Goal: Transaction & Acquisition: Purchase product/service

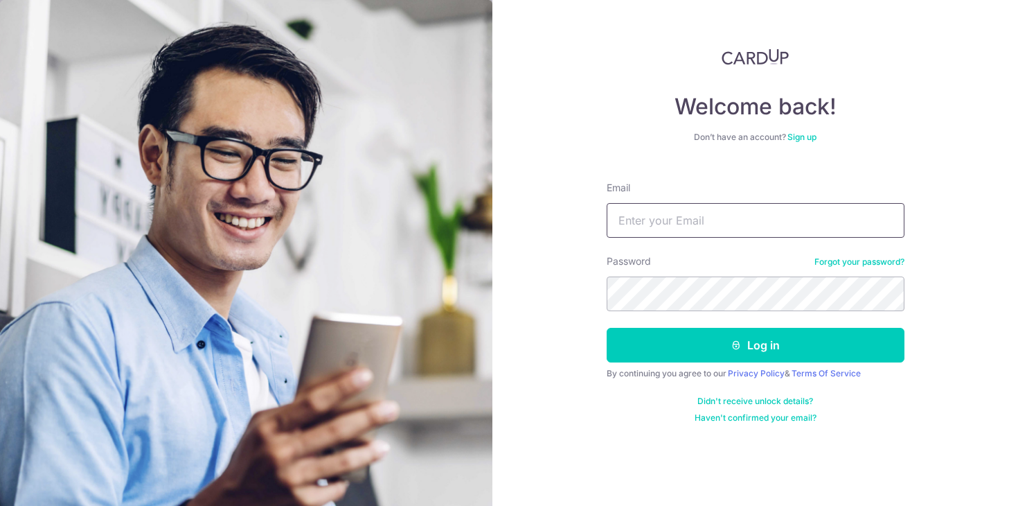
click at [810, 205] on input "Email" at bounding box center [756, 220] width 298 height 35
type input "Cktan08@gmail.com"
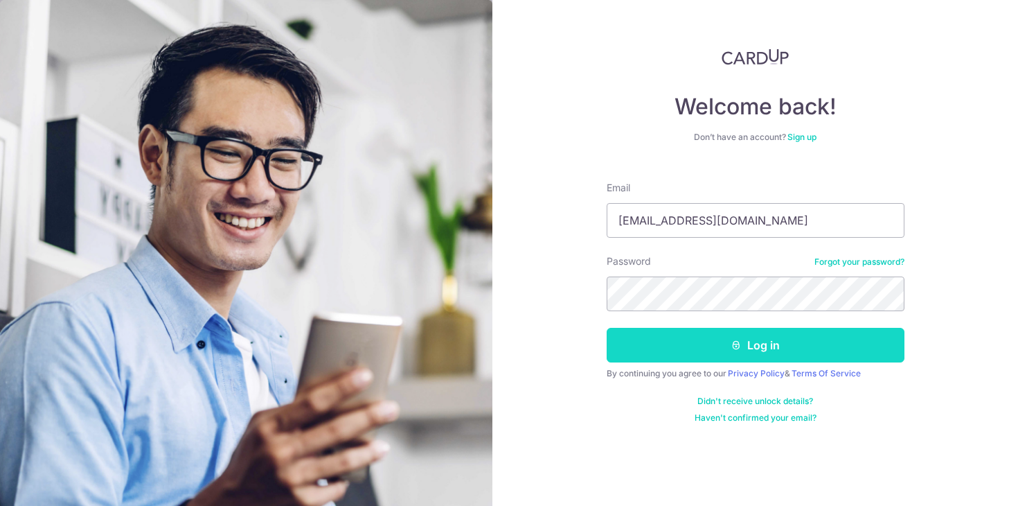
click at [660, 349] on button "Log in" at bounding box center [756, 345] width 298 height 35
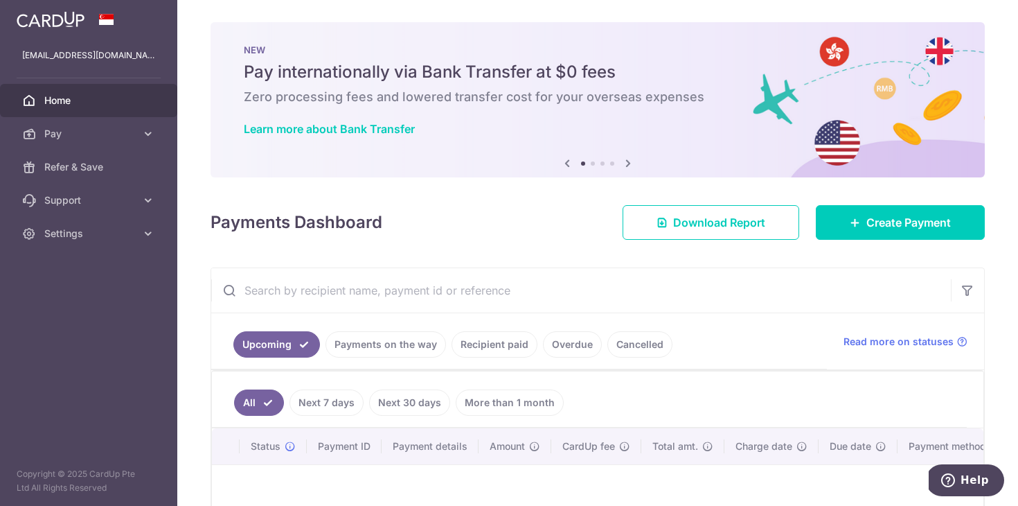
click at [660, 349] on link "Cancelled" at bounding box center [639, 344] width 65 height 26
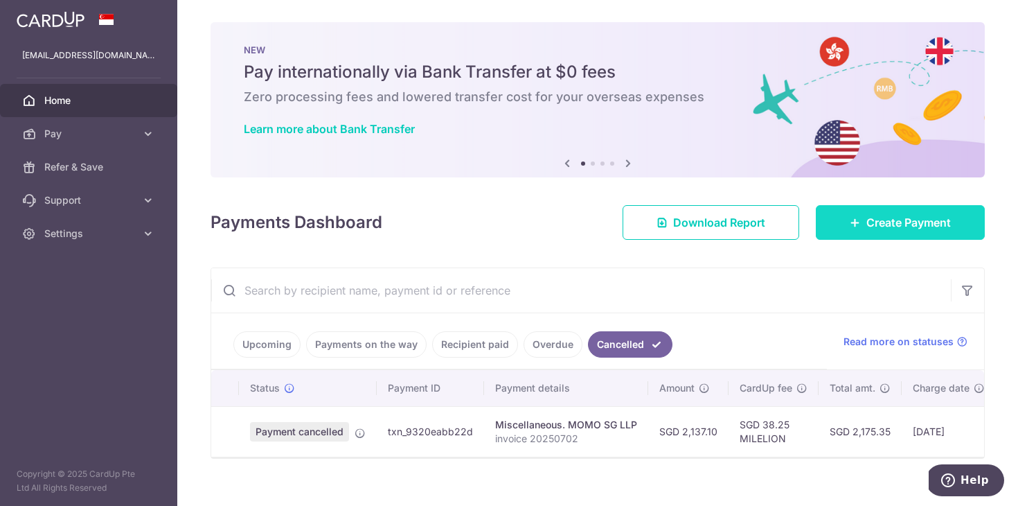
click at [898, 218] on span "Create Payment" at bounding box center [908, 222] width 84 height 17
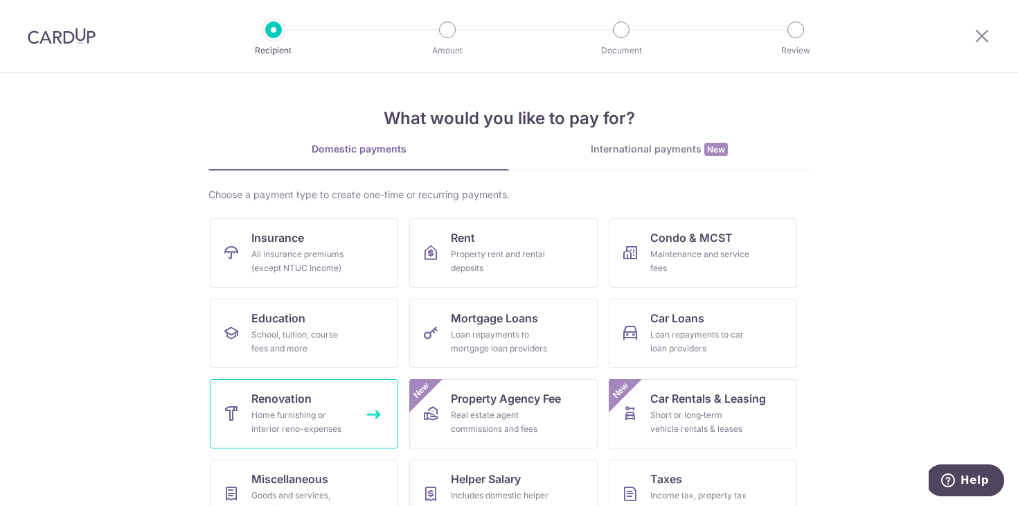
click at [314, 440] on link "Renovation Home furnishing or interior reno-expenses" at bounding box center [304, 413] width 188 height 69
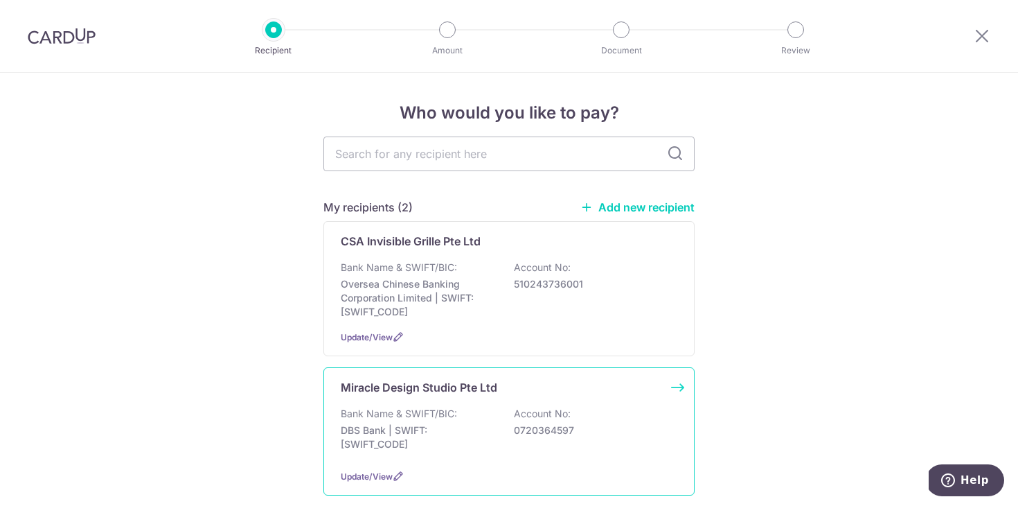
click at [491, 411] on div "Bank Name & SWIFT/BIC: DBS Bank | SWIFT: DBSSSGSGXXX Account No: 0720364597" at bounding box center [509, 432] width 337 height 51
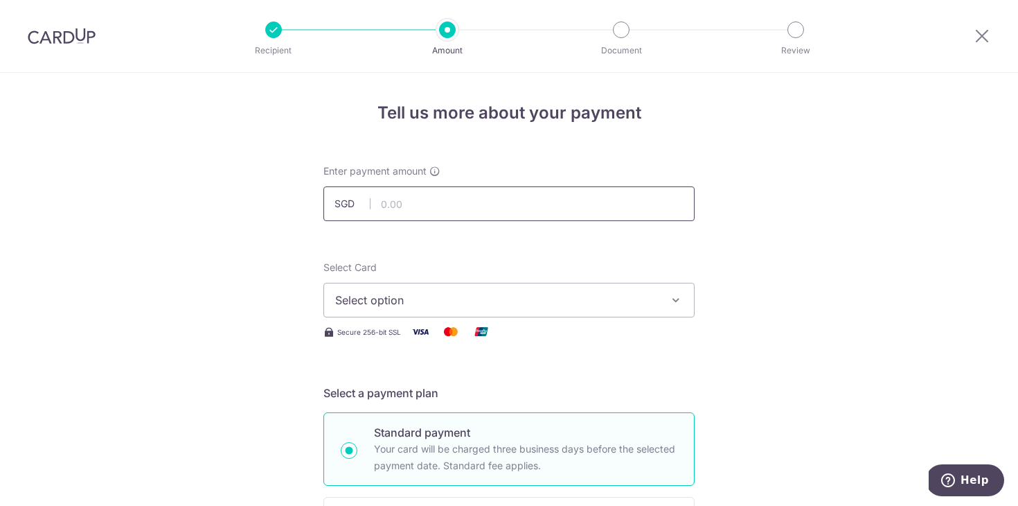
click at [436, 197] on input "text" at bounding box center [508, 203] width 371 height 35
type input "12,314.12"
click at [368, 292] on span "Select option" at bounding box center [496, 300] width 323 height 17
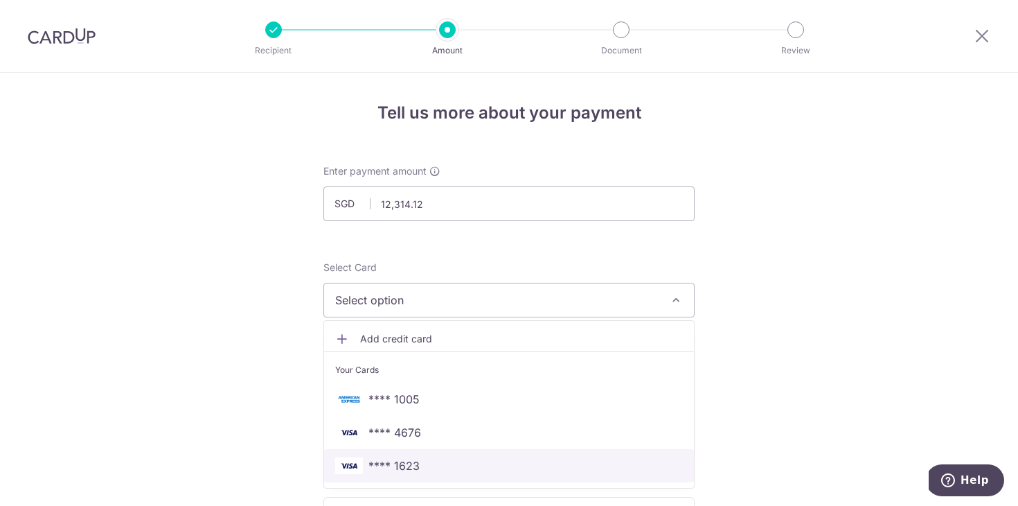
click at [422, 469] on span "**** 1623" at bounding box center [509, 465] width 348 height 17
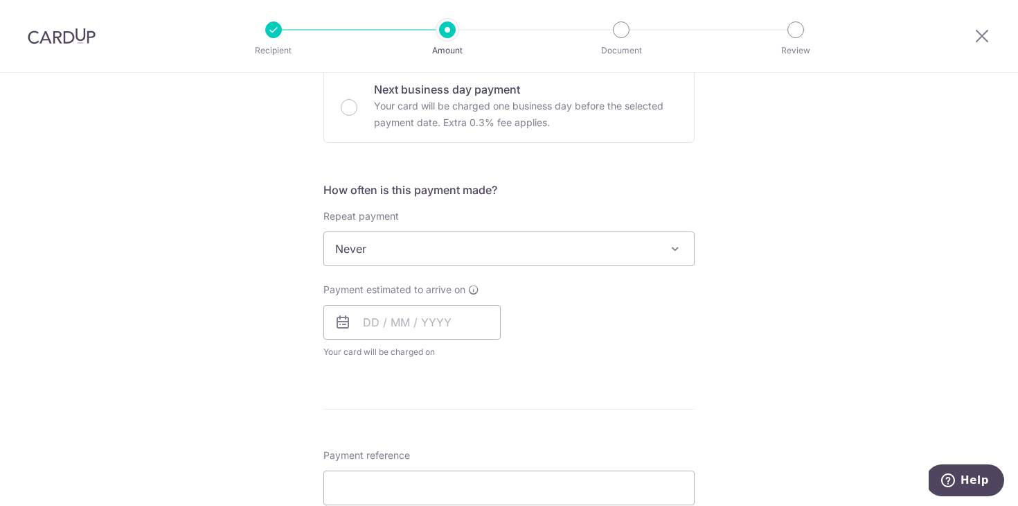
scroll to position [456, 0]
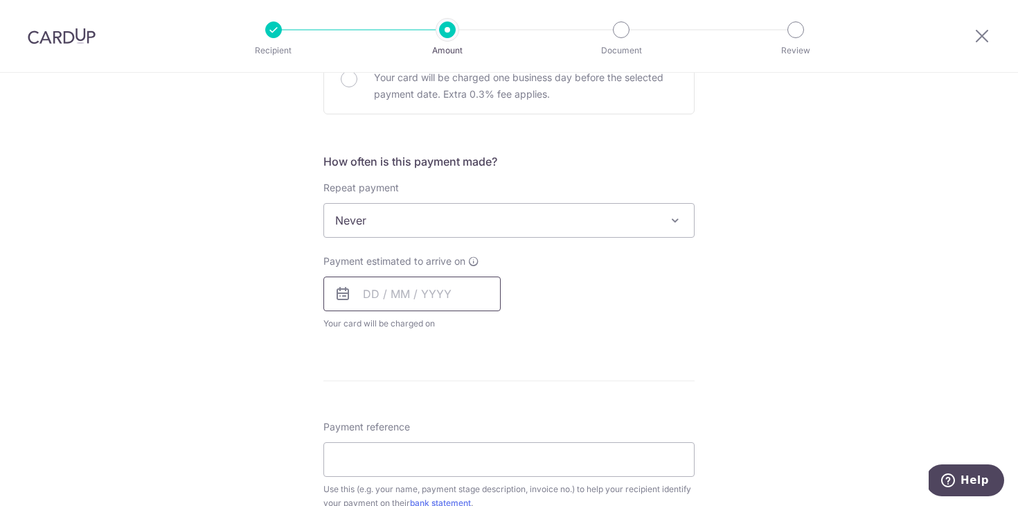
click at [433, 297] on input "text" at bounding box center [411, 293] width 177 height 35
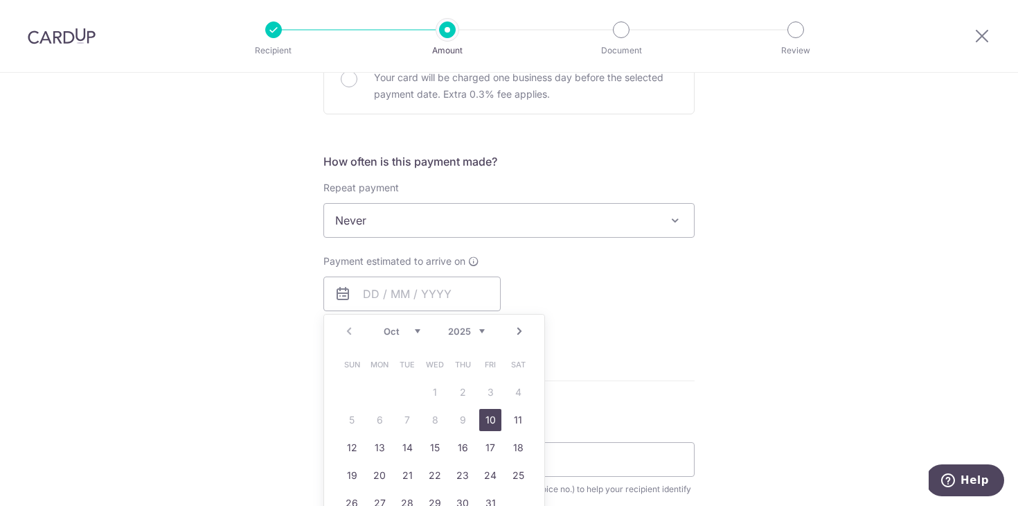
click at [492, 420] on link "10" at bounding box center [490, 420] width 22 height 22
type input "[DATE]"
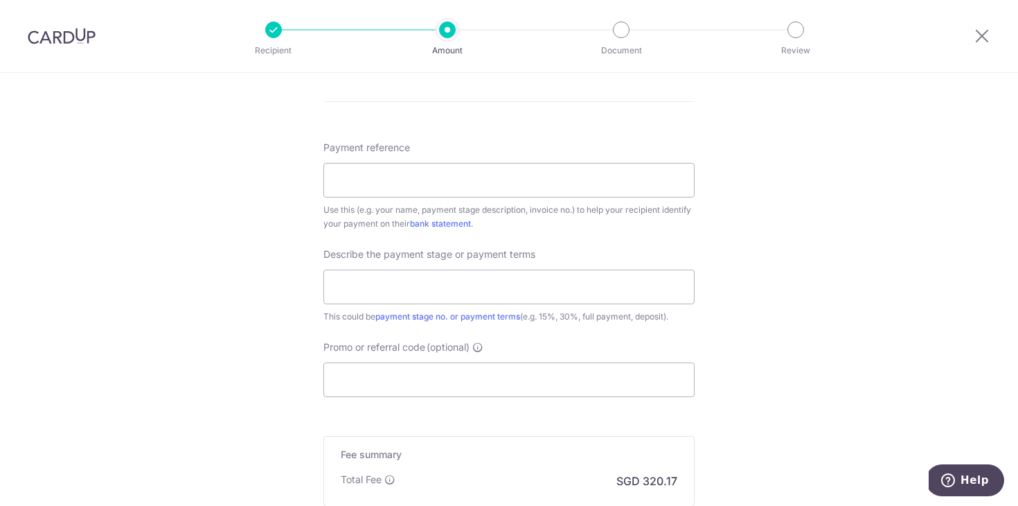
scroll to position [803, 0]
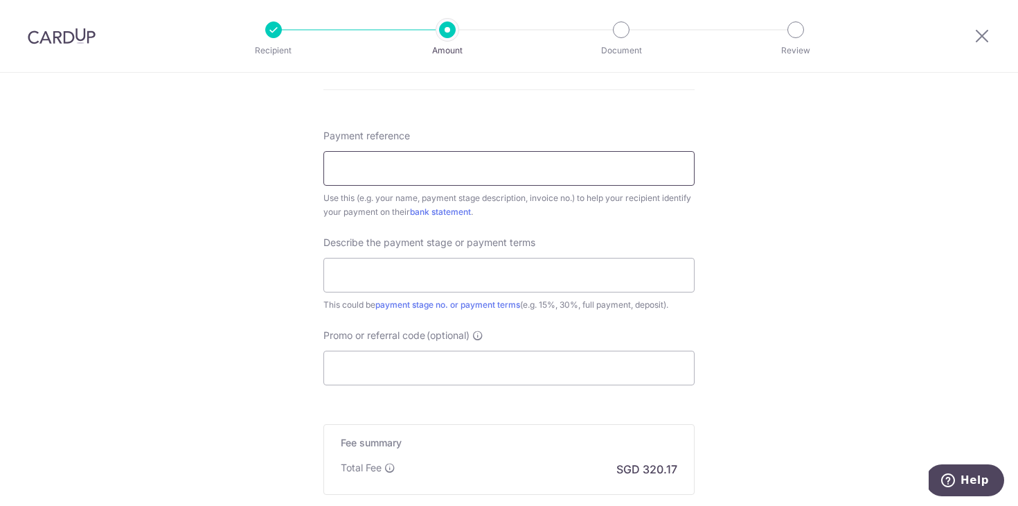
click at [374, 170] on input "Payment reference" at bounding box center [508, 168] width 371 height 35
paste input "MDS-CL-0825-31-112-Q011"
click at [491, 165] on input "MDS-CL-0825-31-112-Q011" at bounding box center [508, 168] width 371 height 35
type input "MDS-CL-0825-31-112-Q011"
click at [528, 277] on input "text" at bounding box center [508, 275] width 371 height 35
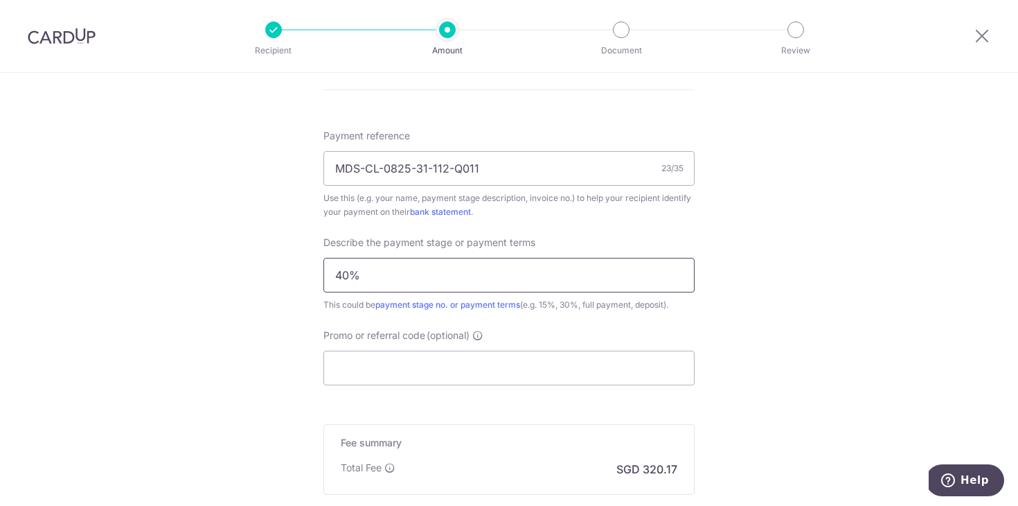
paste input "MDS-CL-0825-31-112-Q011"
click at [364, 272] on input "40% MDS-CL-0825-31-112-Q011" at bounding box center [508, 275] width 371 height 35
type input "40% of MDS-CL-0825-31-112-Q011"
click at [468, 371] on input "Promo or referral code (optional)" at bounding box center [508, 367] width 371 height 35
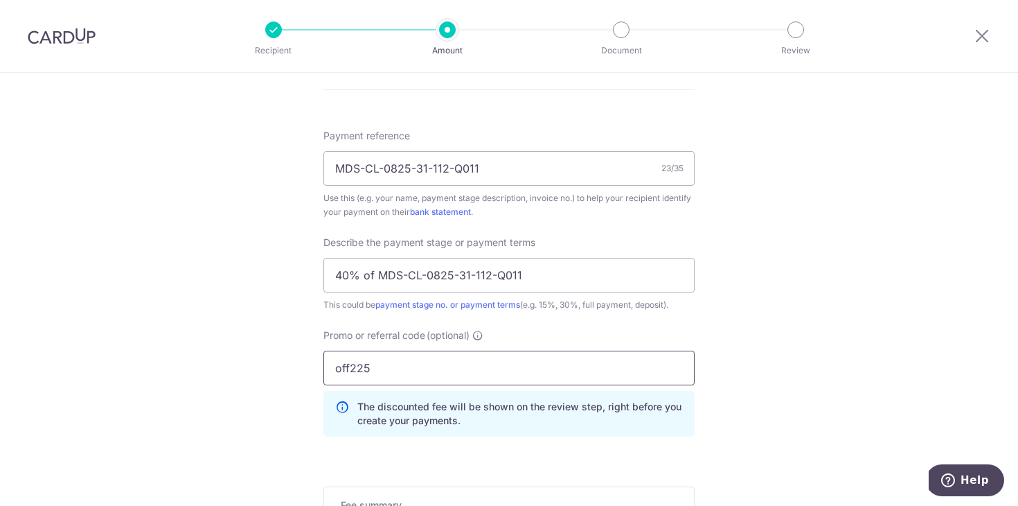
type input "off225"
click at [193, 327] on div "Tell us more about your payment Enter payment amount SGD 12,314.12 12314.12 Sel…" at bounding box center [509, 1] width 1018 height 1465
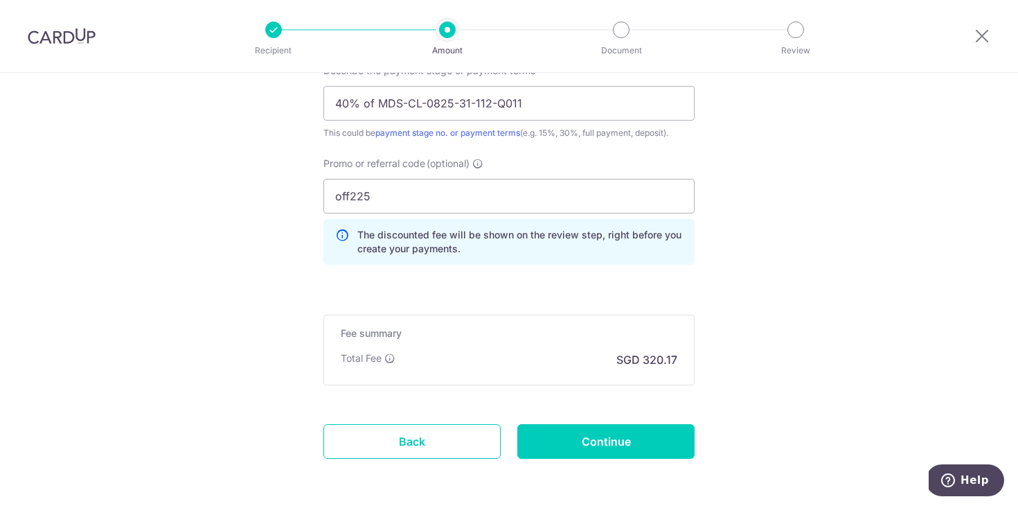
scroll to position [977, 0]
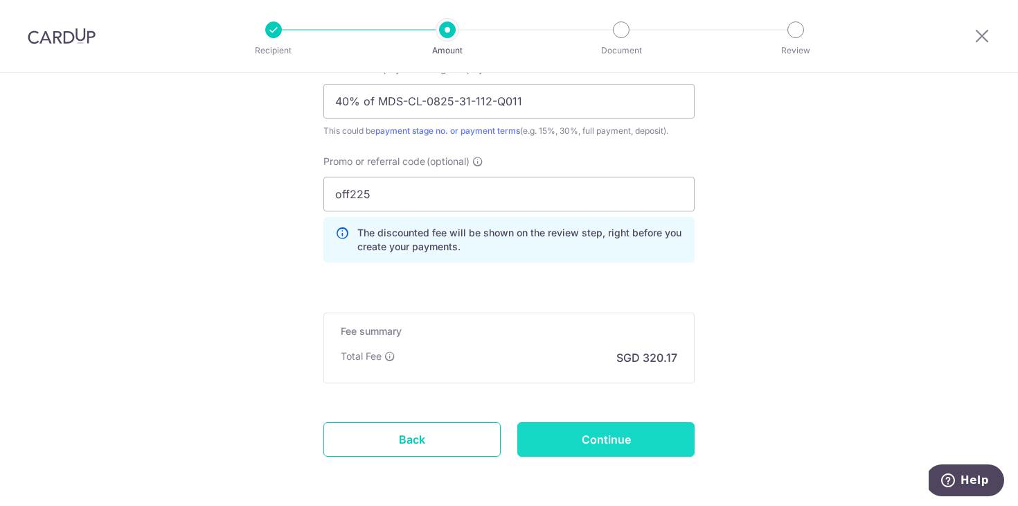
click at [628, 443] on input "Continue" at bounding box center [605, 439] width 177 height 35
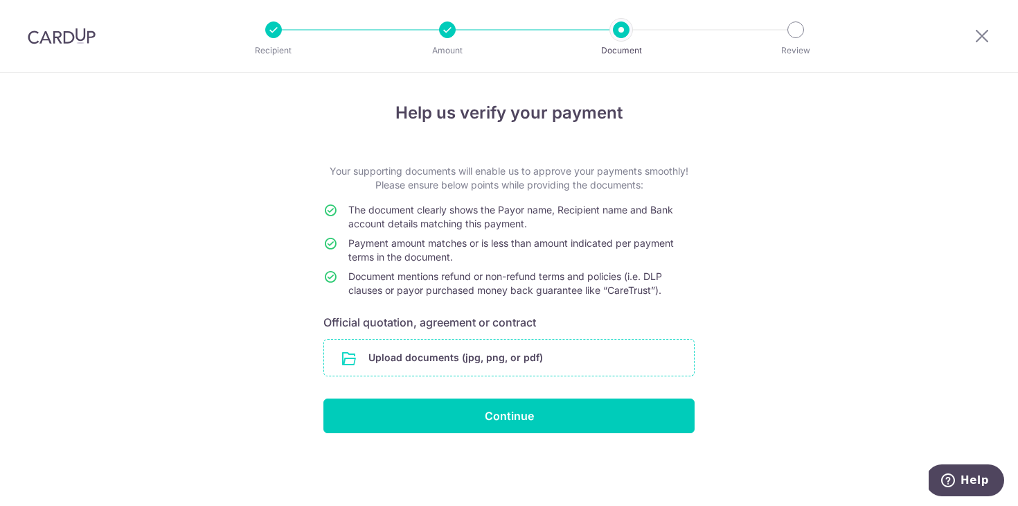
click at [535, 360] on input "file" at bounding box center [509, 357] width 370 height 36
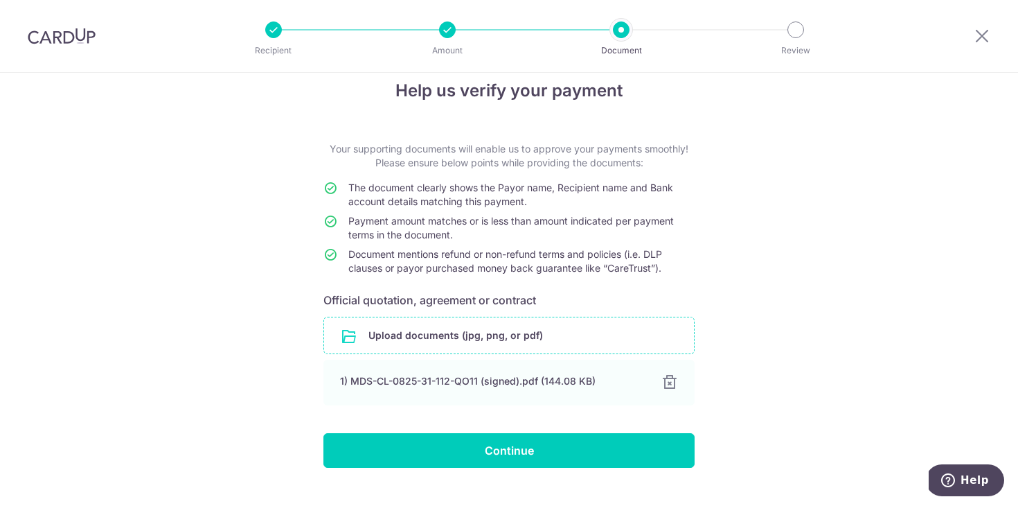
scroll to position [49, 0]
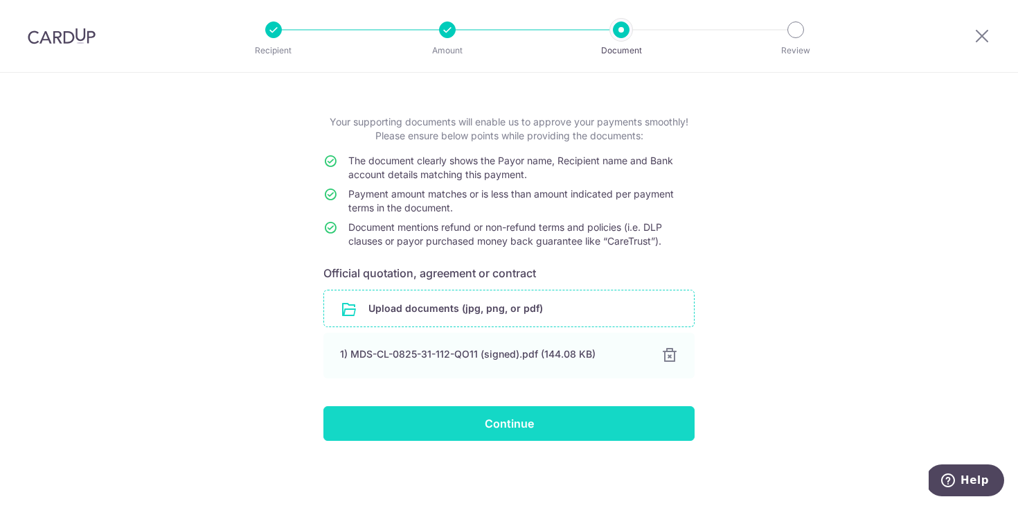
click at [555, 425] on input "Continue" at bounding box center [508, 423] width 371 height 35
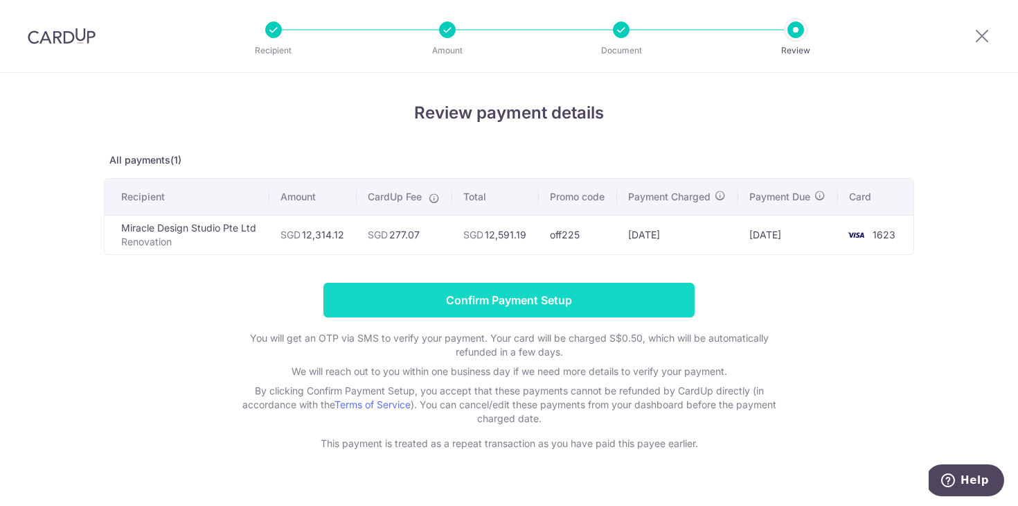
click at [524, 305] on input "Confirm Payment Setup" at bounding box center [508, 300] width 371 height 35
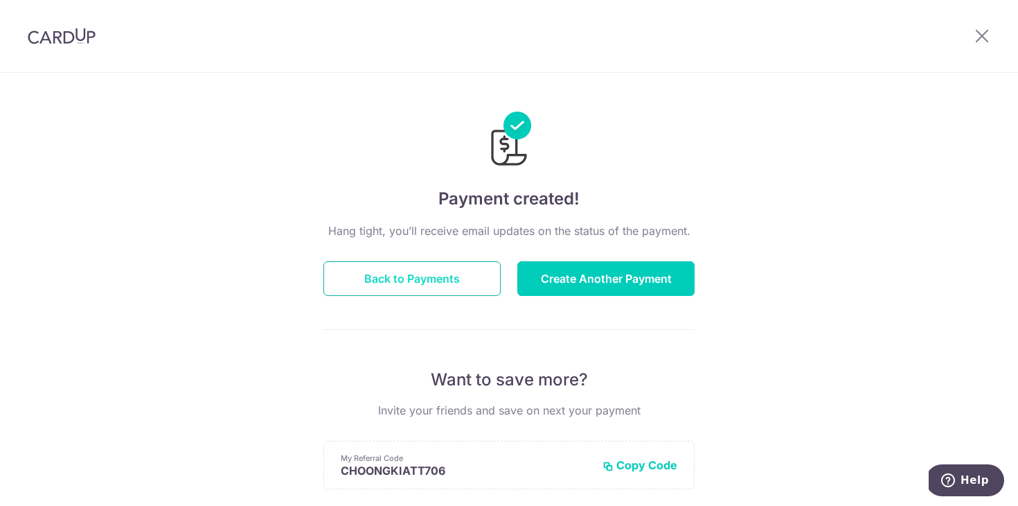
click at [420, 279] on button "Back to Payments" at bounding box center [411, 278] width 177 height 35
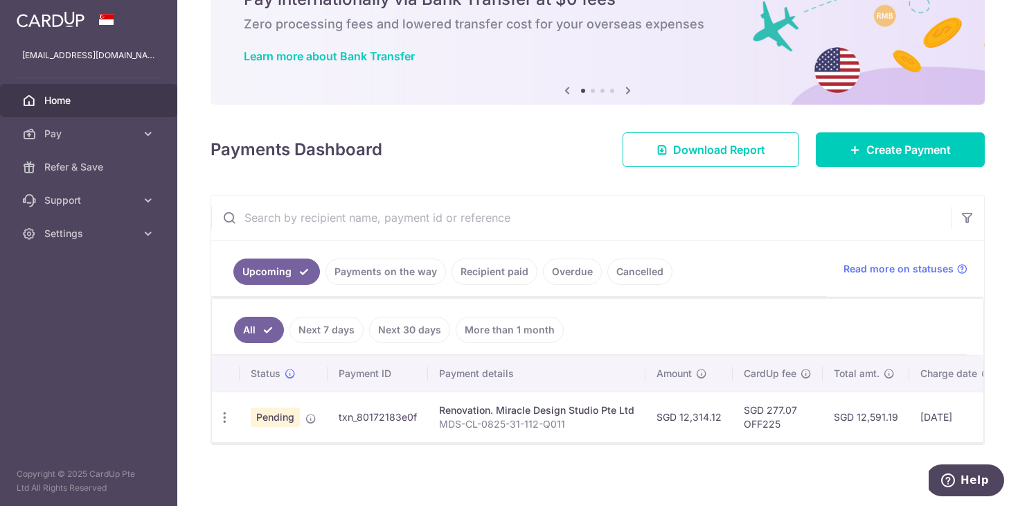
scroll to position [77, 0]
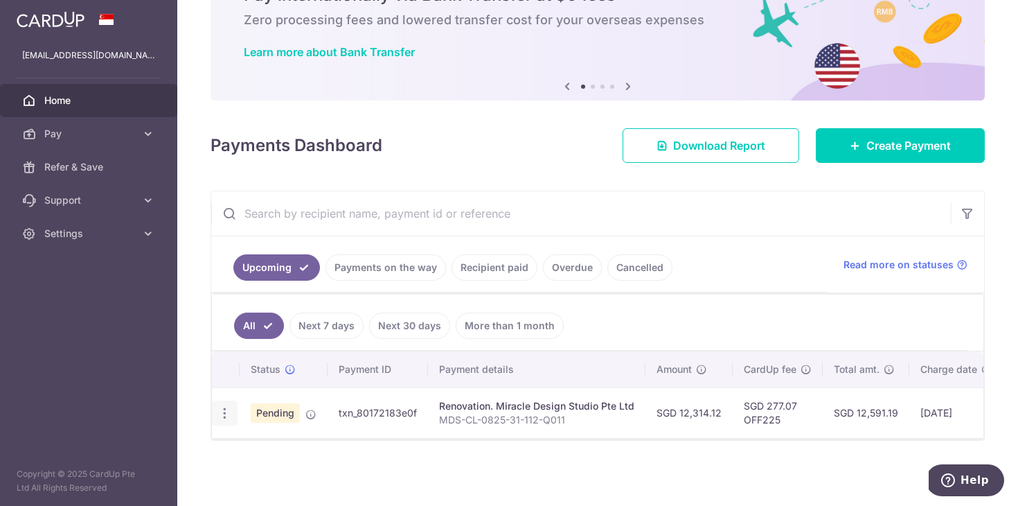
click at [231, 412] on icon "button" at bounding box center [224, 413] width 15 height 15
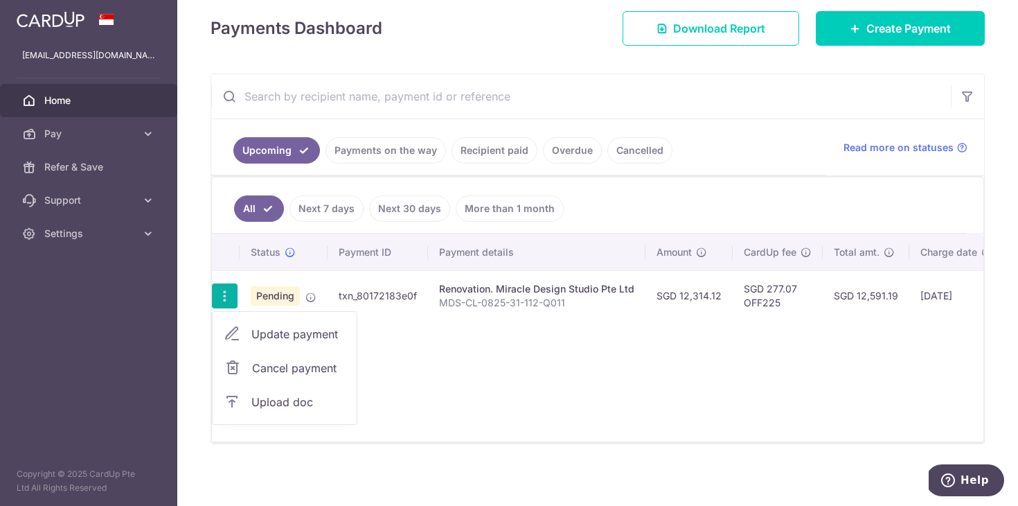
scroll to position [197, 0]
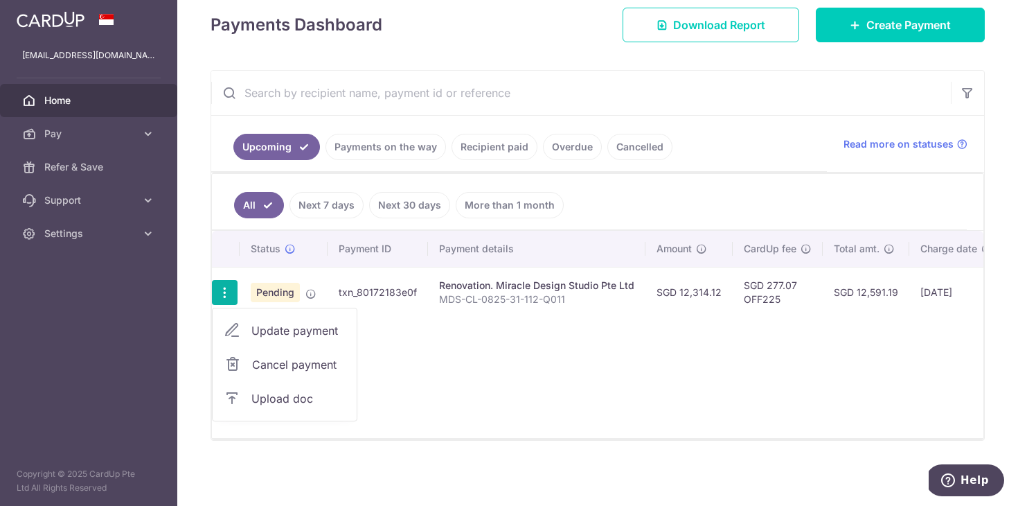
click at [283, 328] on span "Update payment" at bounding box center [298, 330] width 94 height 17
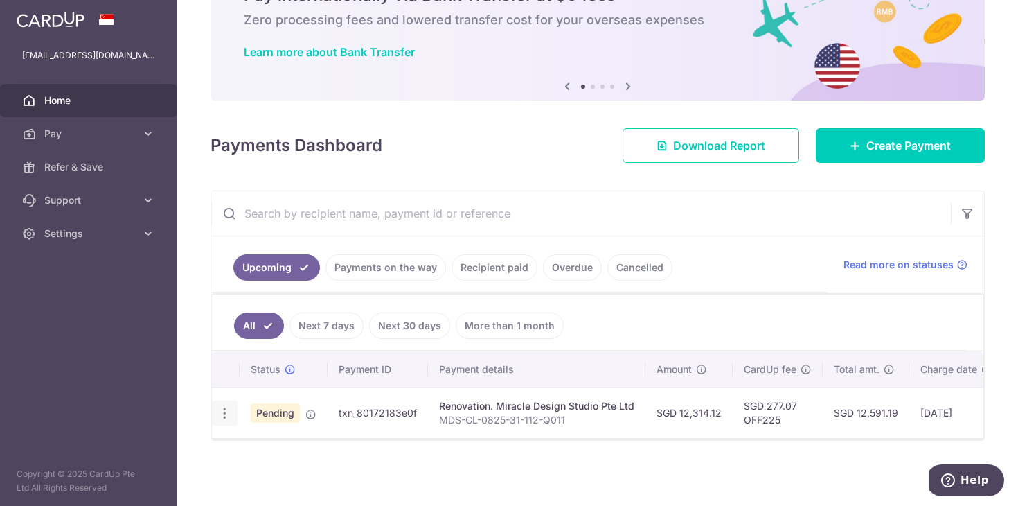
scroll to position [77, 0]
radio input "true"
type input "12,314.12"
type input "[DATE]"
type input "MDS-CL-0825-31-112-Q011"
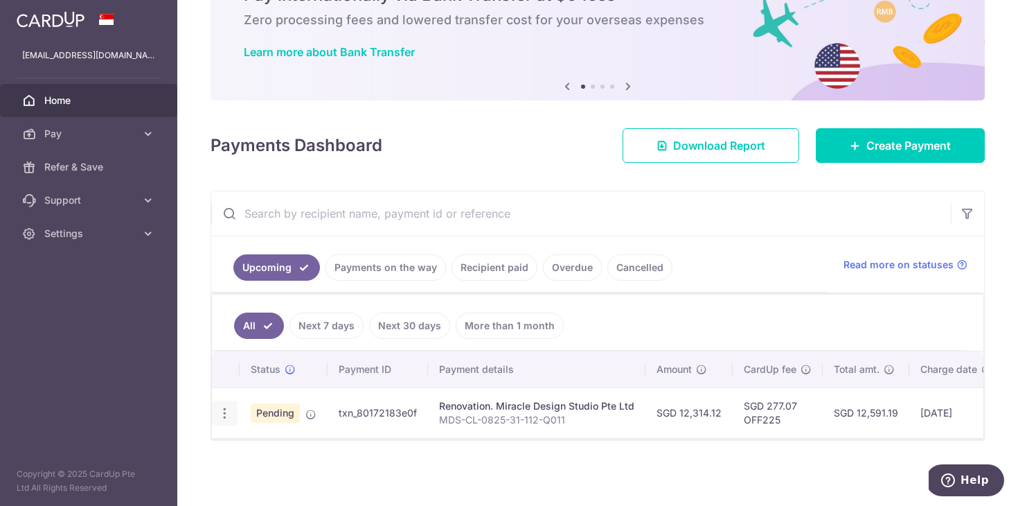
type input "40% of MDS-CL-0825-31-112-Q011"
type input "OFF225"
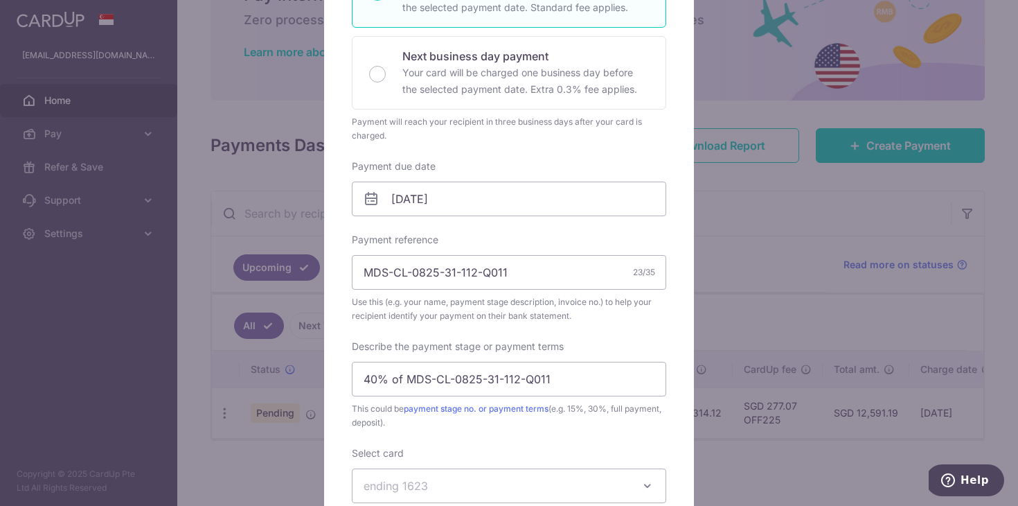
scroll to position [292, 0]
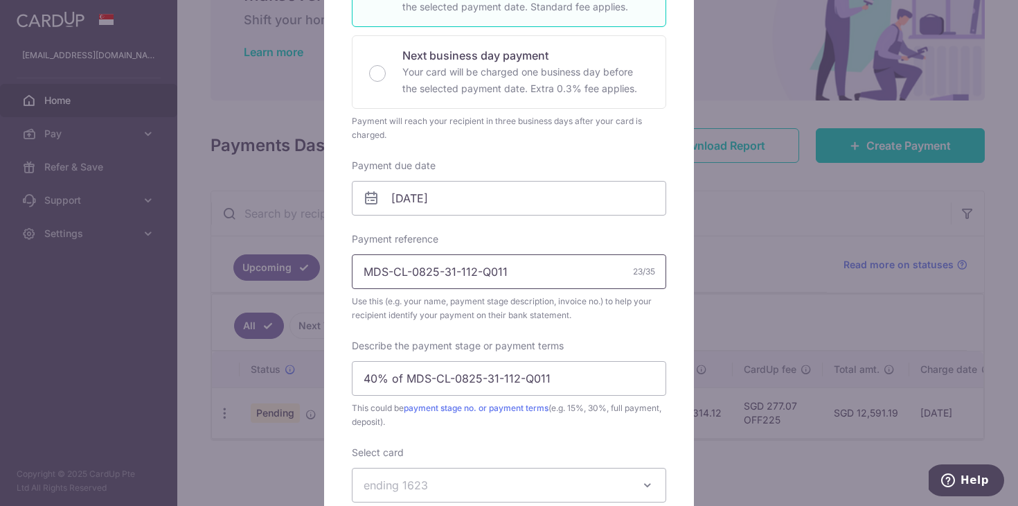
click at [564, 269] on input "MDS-CL-0825-31-112-Q011" at bounding box center [509, 271] width 314 height 35
type input "MDS-CL-0825-31-112-Q011 & V01"
click at [573, 378] on input "40% of MDS-CL-0825-31-112-Q011" at bounding box center [509, 378] width 314 height 35
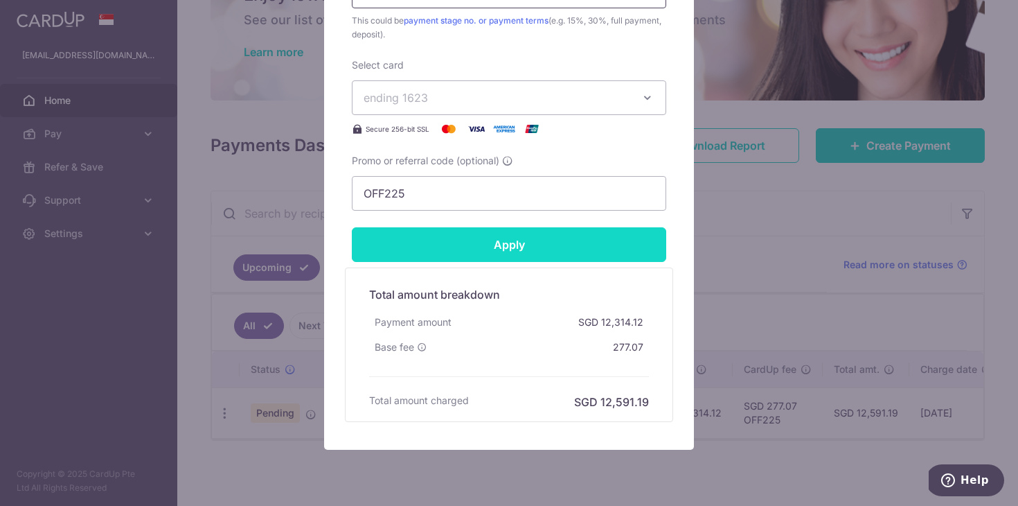
scroll to position [704, 0]
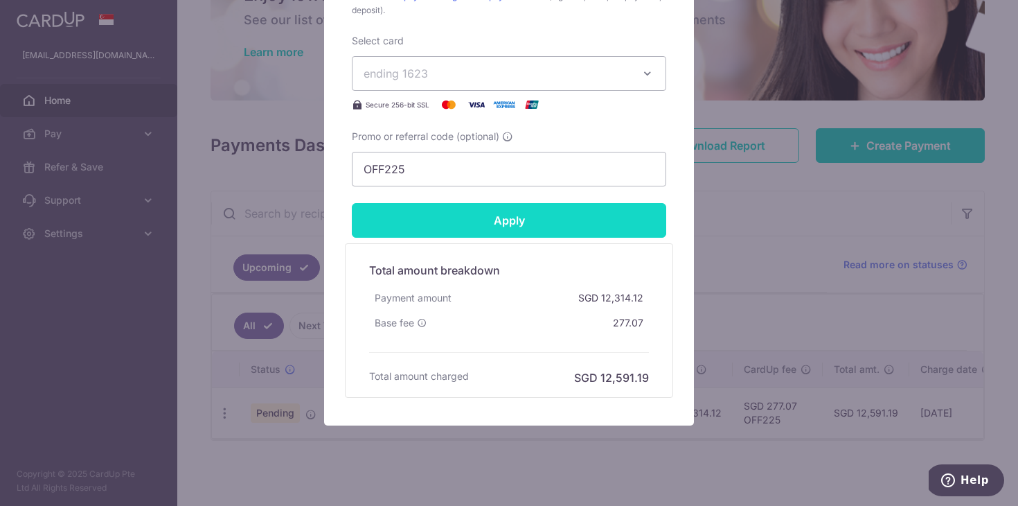
click at [529, 222] on input "Apply" at bounding box center [509, 220] width 314 height 35
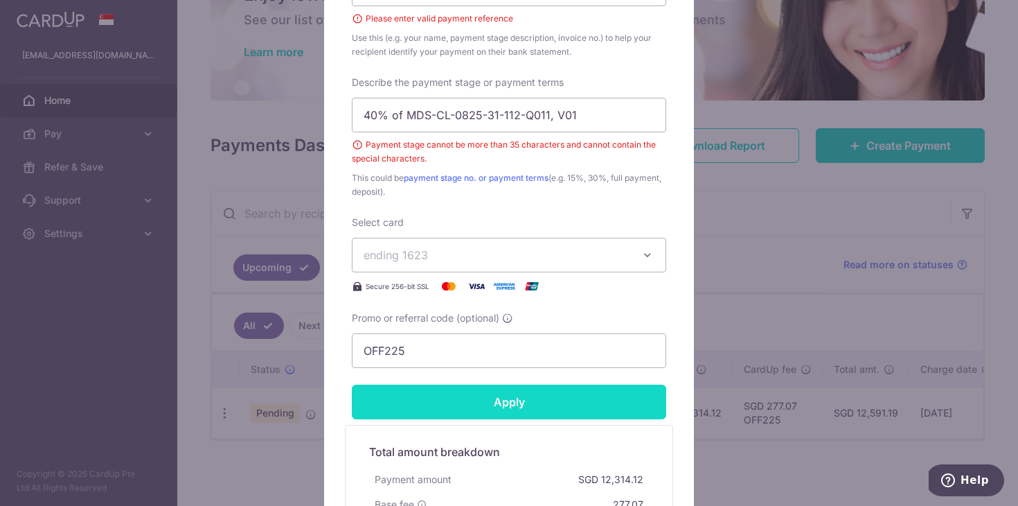
scroll to position [570, 0]
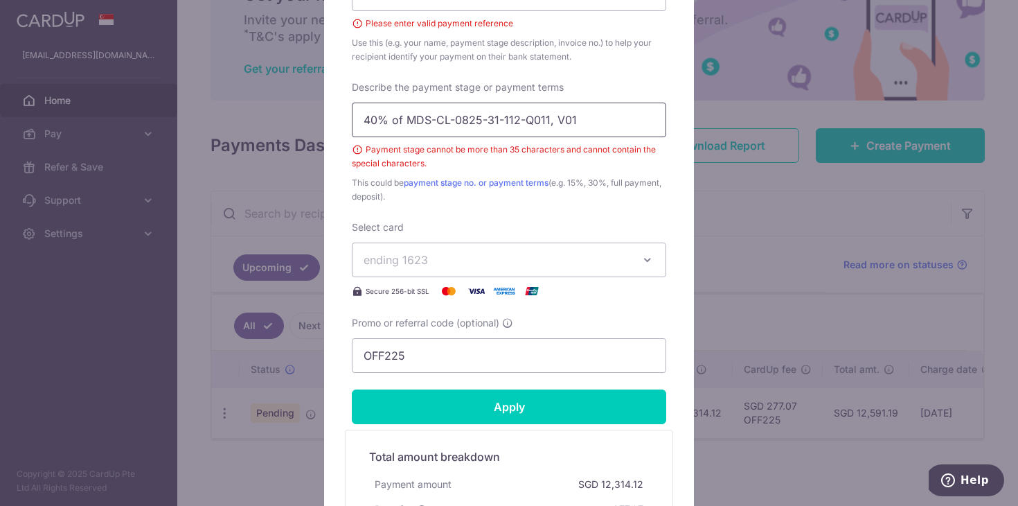
click at [554, 117] on input "40% of MDS-CL-0825-31-112-Q011, V01" at bounding box center [509, 120] width 314 height 35
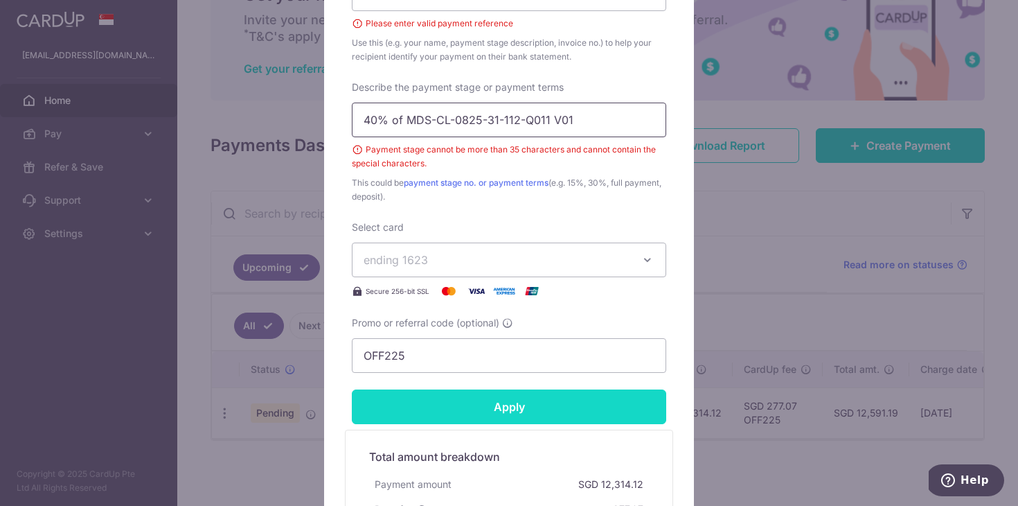
type input "40% of MDS-CL-0825-31-112-Q011 V01"
click at [585, 411] on input "Apply" at bounding box center [509, 406] width 314 height 35
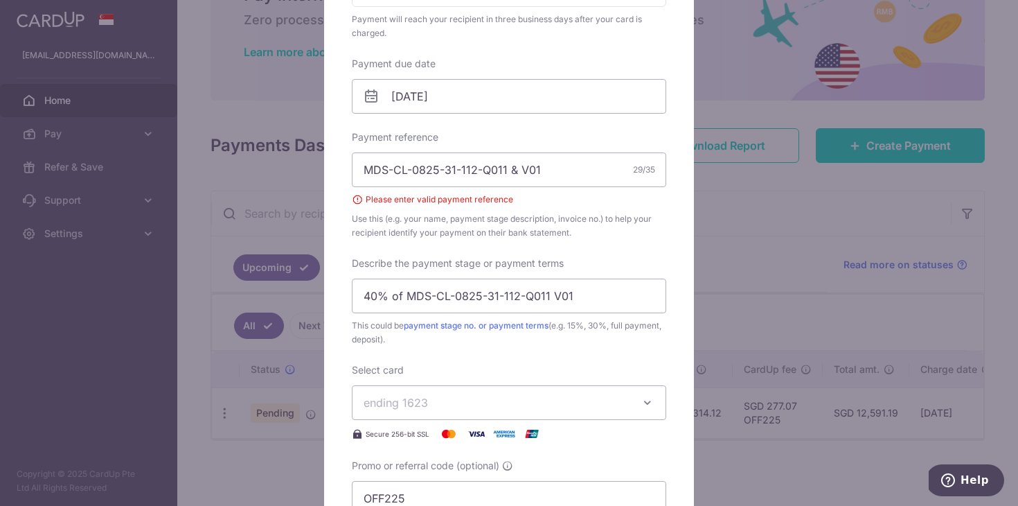
scroll to position [378, 0]
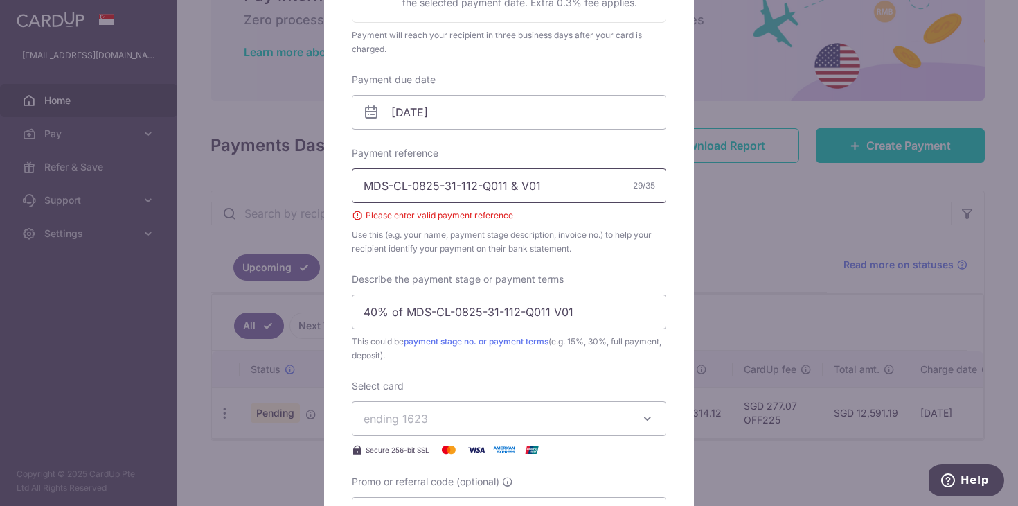
click at [513, 184] on input "MDS-CL-0825-31-112-Q011 & V01" at bounding box center [509, 185] width 314 height 35
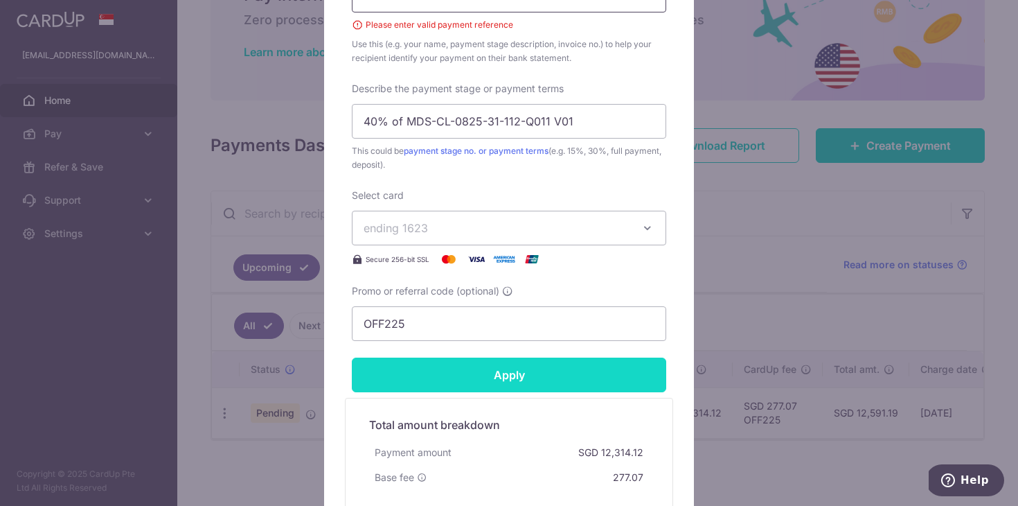
type input "MDS-CL-0825-31-112-Q011 and V01"
click at [569, 375] on input "Apply" at bounding box center [509, 374] width 314 height 35
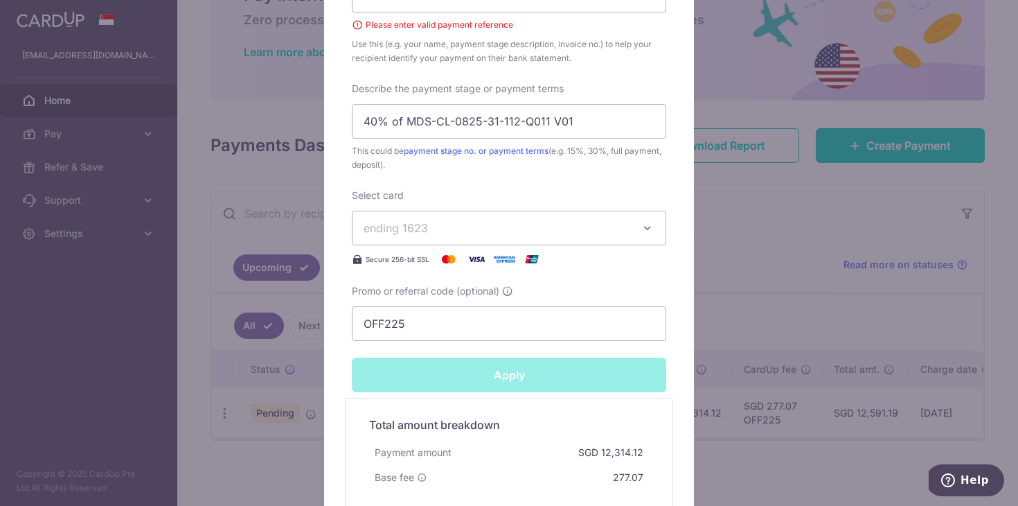
type input "Successfully Applied"
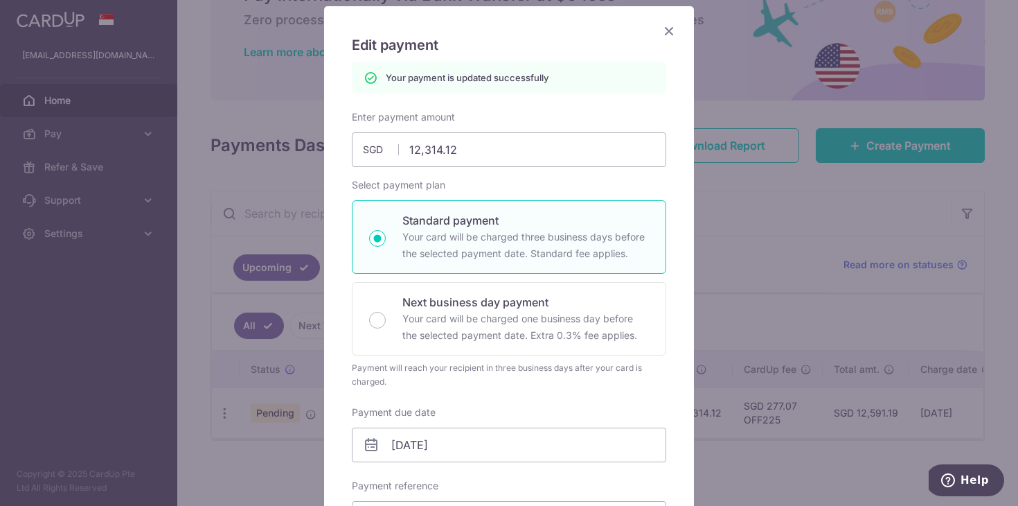
scroll to position [0, 0]
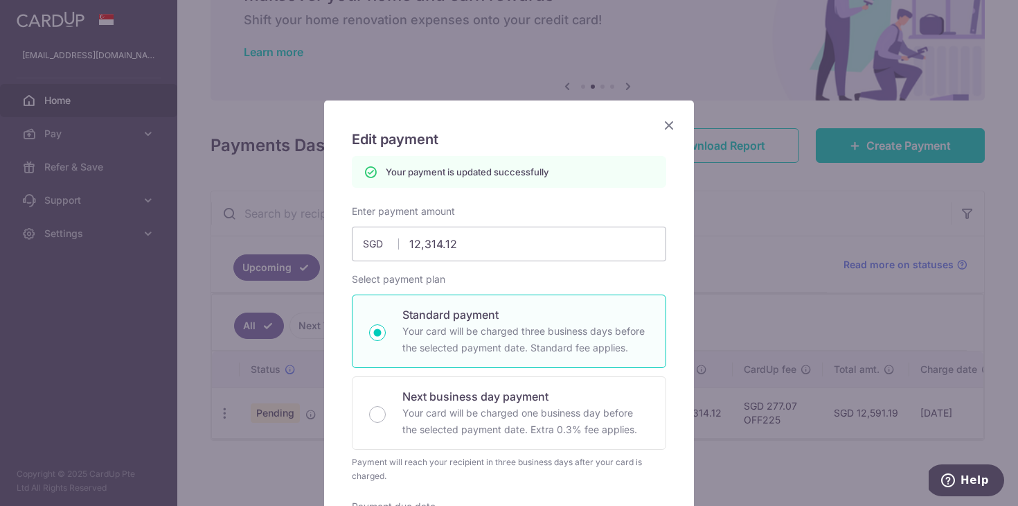
click at [671, 122] on icon "Close" at bounding box center [669, 124] width 17 height 17
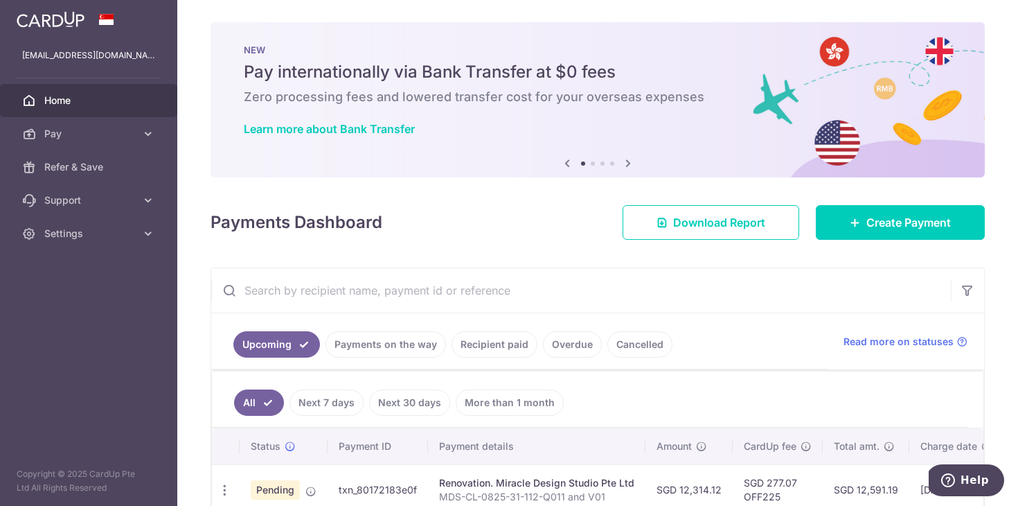
scroll to position [77, 0]
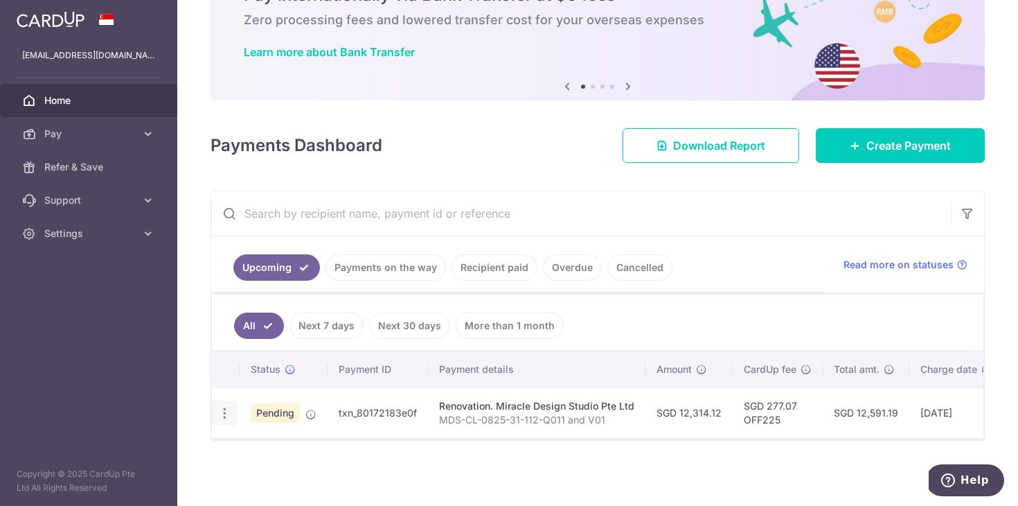
click at [226, 415] on icon "button" at bounding box center [224, 413] width 15 height 15
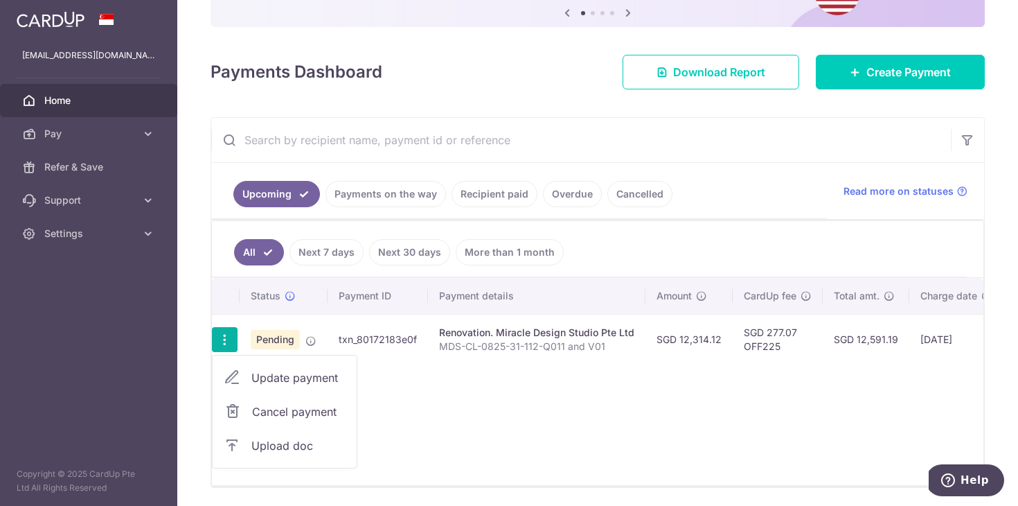
scroll to position [197, 0]
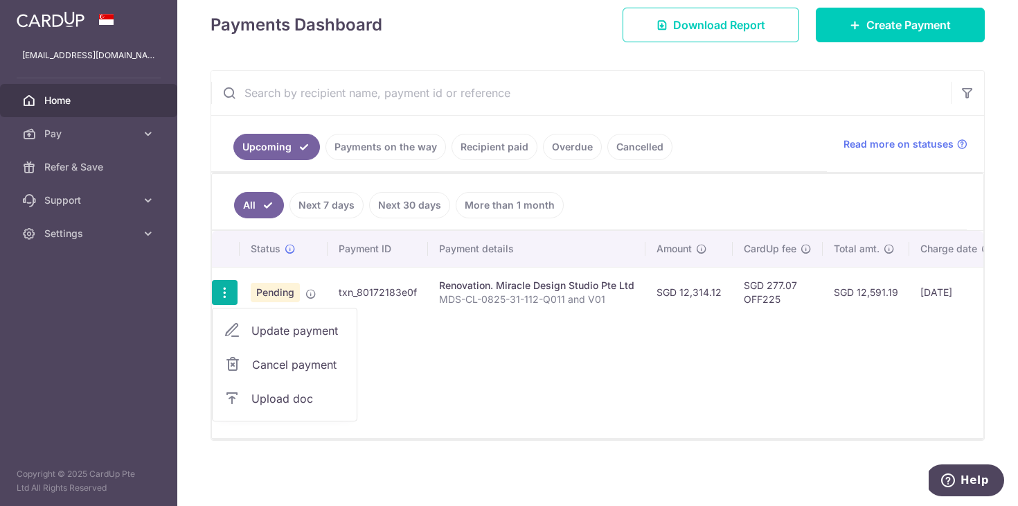
click at [296, 405] on span "Upload doc" at bounding box center [298, 398] width 94 height 17
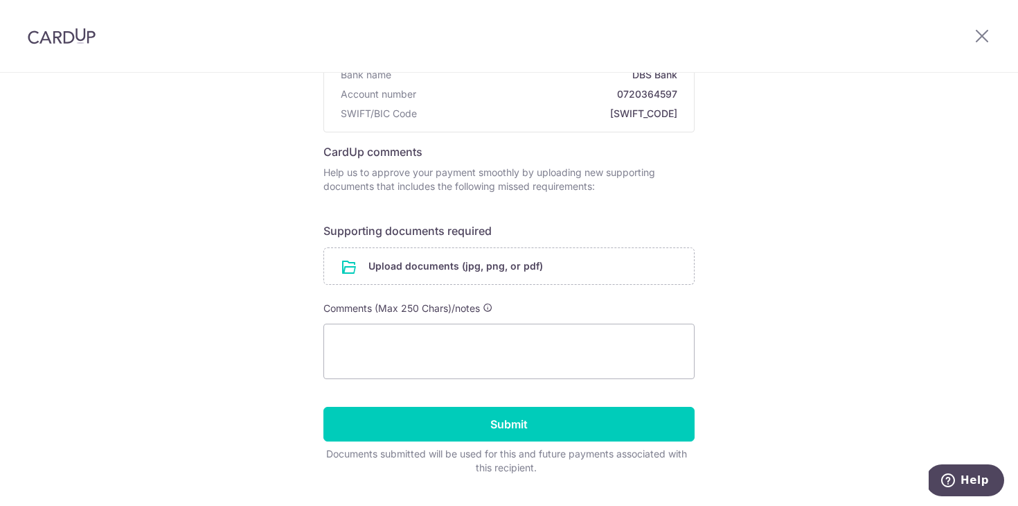
scroll to position [195, 0]
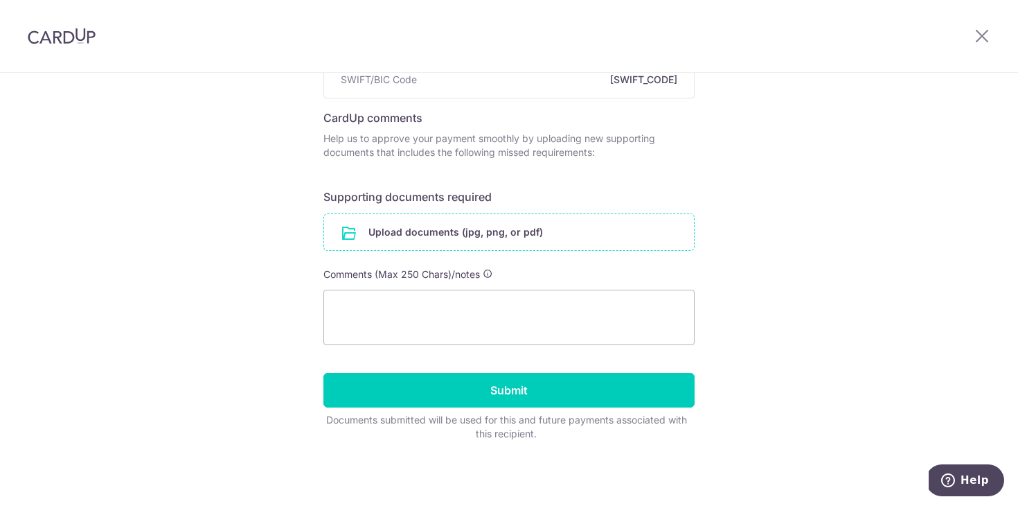
click at [431, 229] on input "file" at bounding box center [509, 232] width 370 height 36
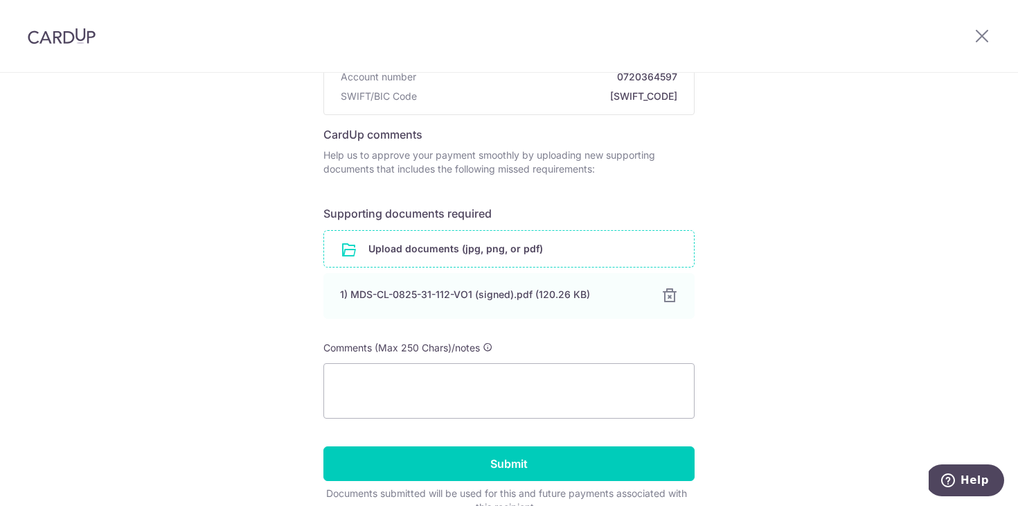
scroll to position [179, 0]
click at [479, 238] on input "file" at bounding box center [509, 248] width 370 height 36
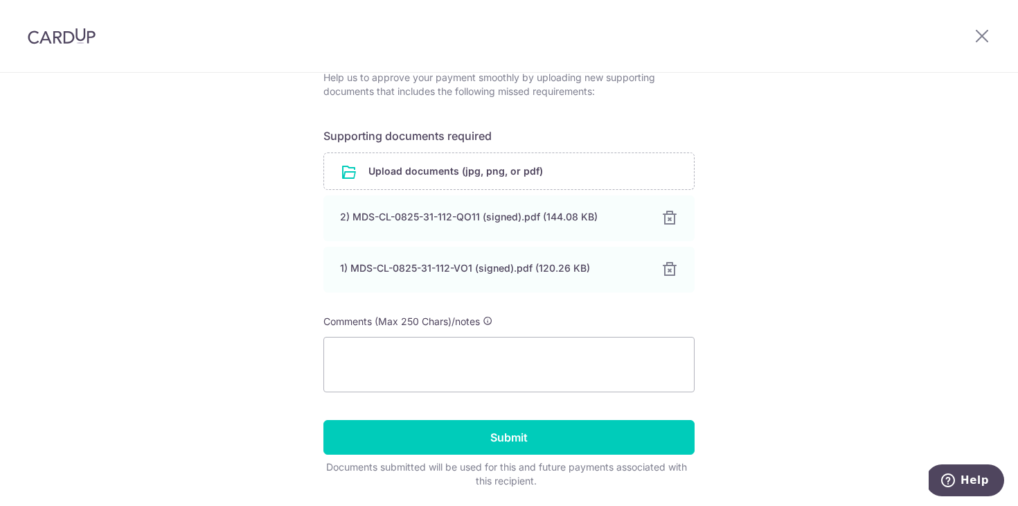
scroll to position [303, 0]
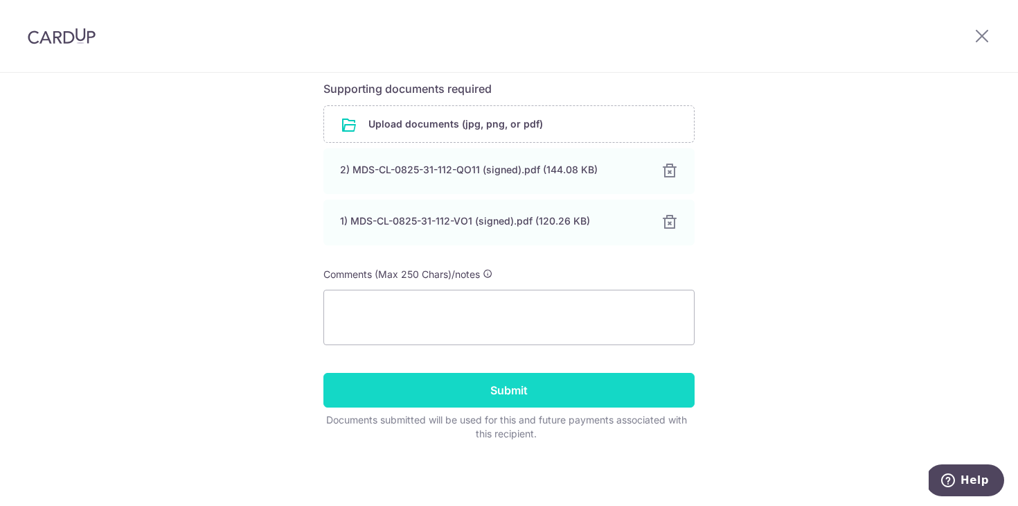
click at [651, 394] on input "Submit" at bounding box center [508, 390] width 371 height 35
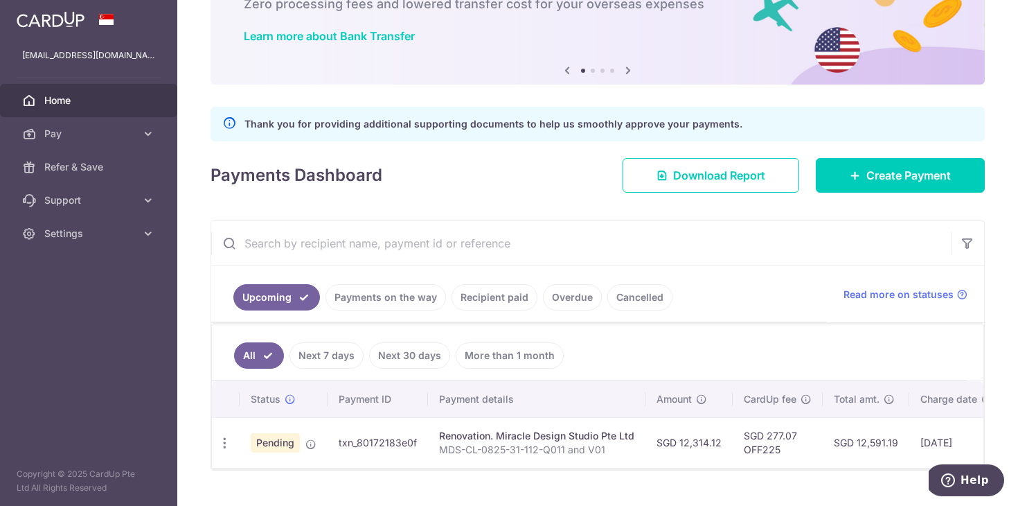
scroll to position [123, 0]
